Goal: Task Accomplishment & Management: Complete application form

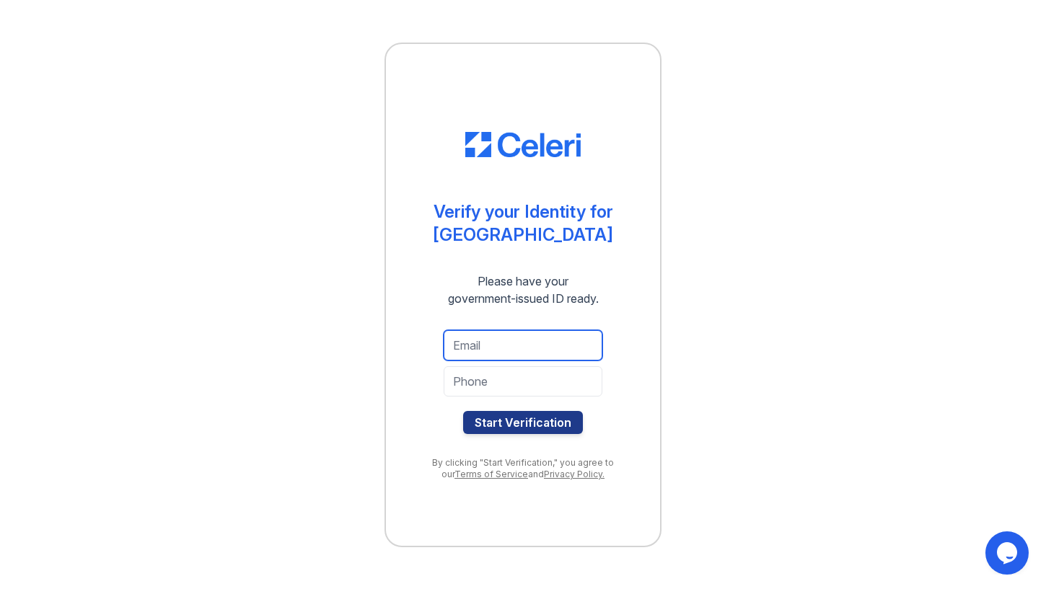
click at [508, 343] on input "email" at bounding box center [523, 345] width 159 height 30
type input "nehasyed222@gmail.com"
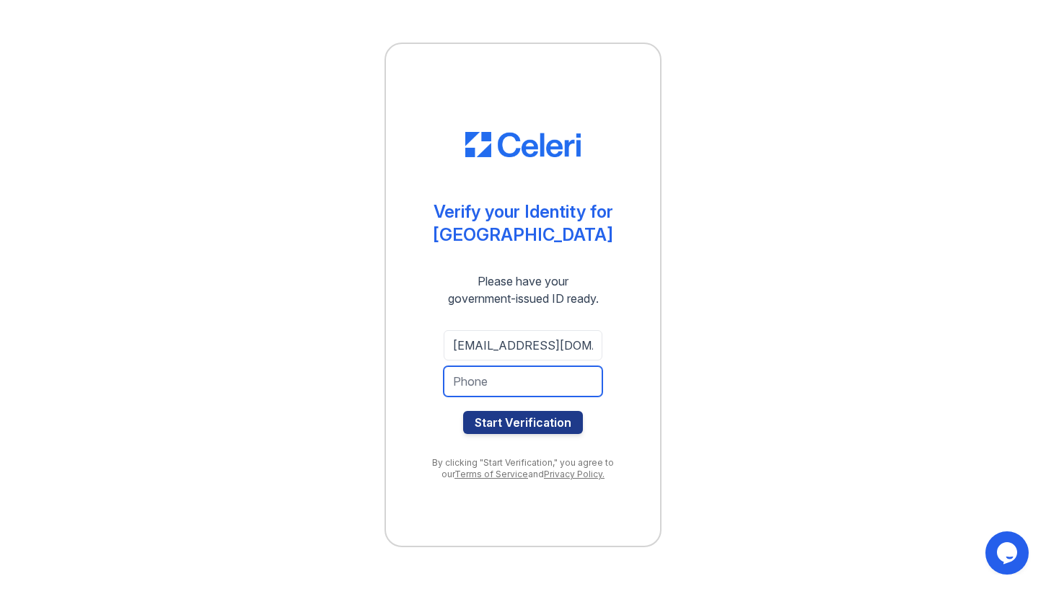
click at [506, 395] on input "tel" at bounding box center [523, 381] width 159 height 30
type input "6469442095"
click at [543, 437] on div "nehasyed222@gmail.com 6469442095 Start Verification" at bounding box center [523, 382] width 216 height 127
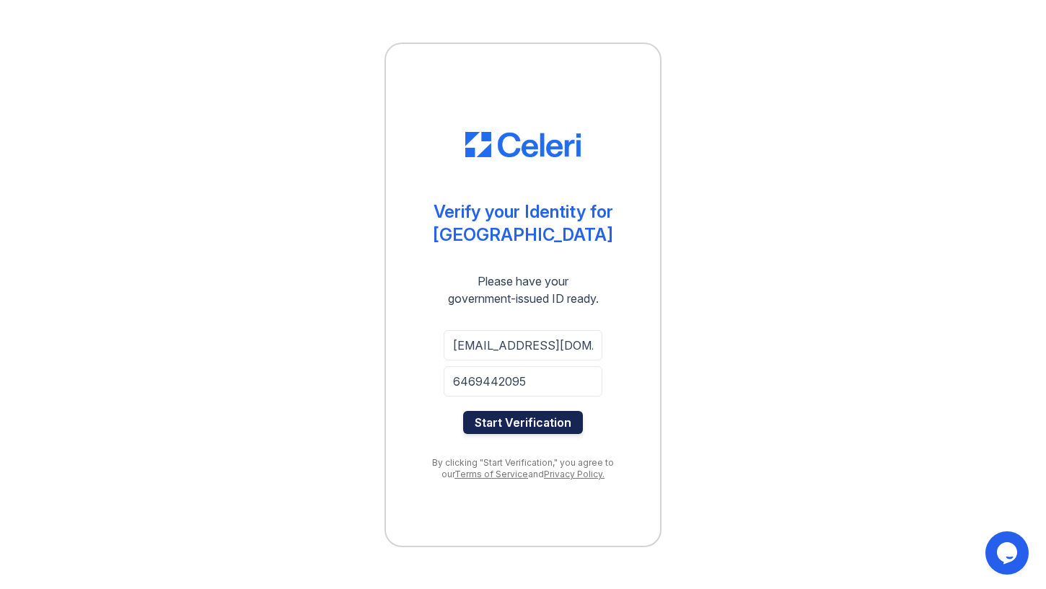
click at [539, 426] on button "Start Verification" at bounding box center [523, 422] width 120 height 23
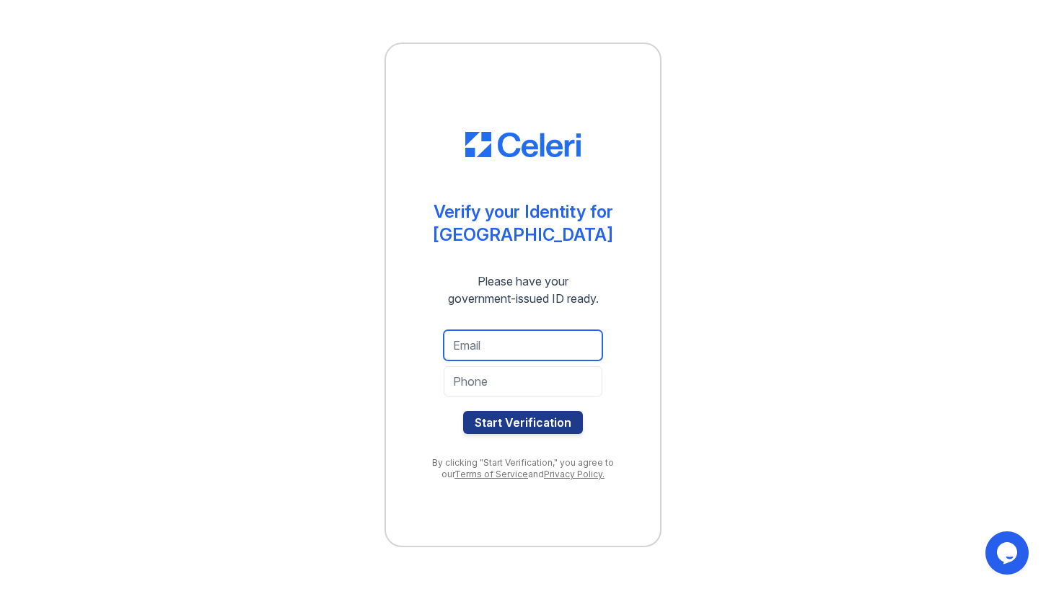
click at [574, 333] on input "email" at bounding box center [523, 345] width 159 height 30
type input "shahmuradlodhi@gmail.com"
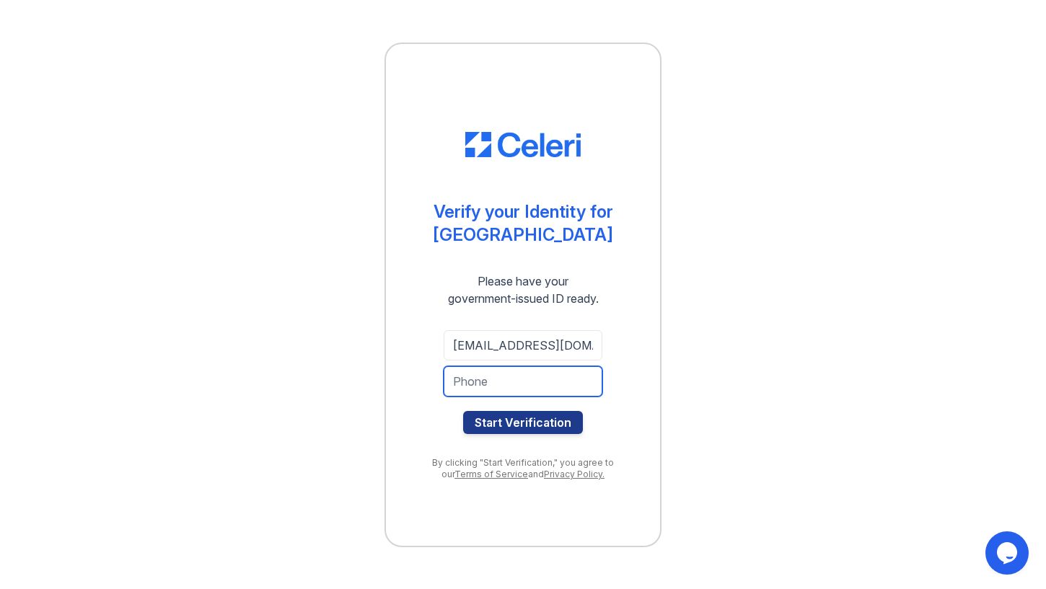
click at [548, 392] on input "tel" at bounding box center [523, 381] width 159 height 30
type input "6469442097"
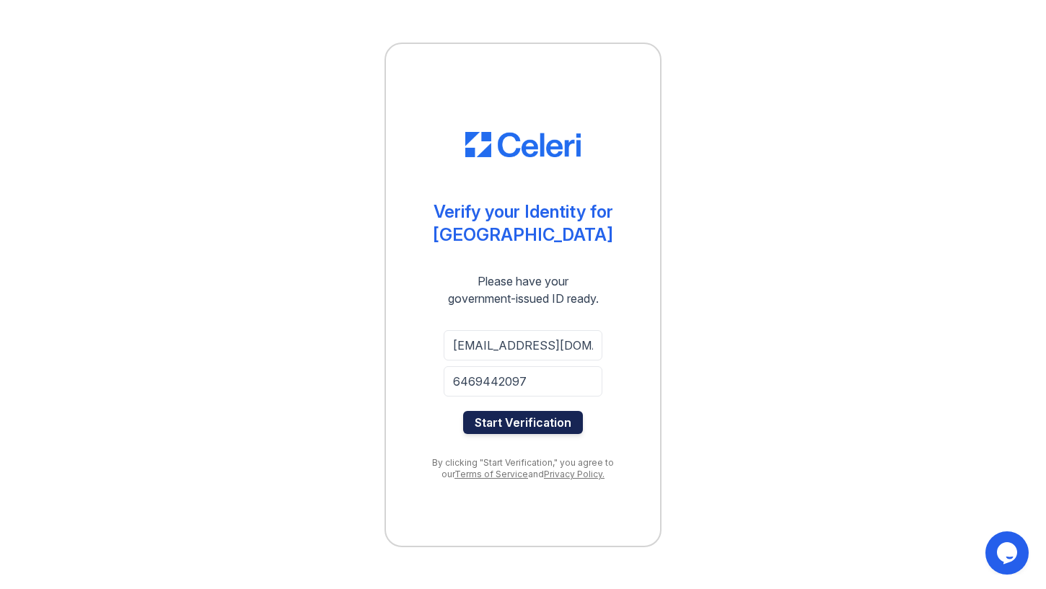
click at [546, 431] on button "Start Verification" at bounding box center [523, 422] width 120 height 23
